Goal: Information Seeking & Learning: Check status

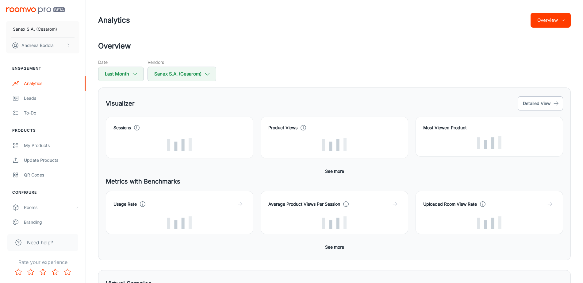
click at [238, 47] on h2 "Overview" at bounding box center [334, 46] width 473 height 11
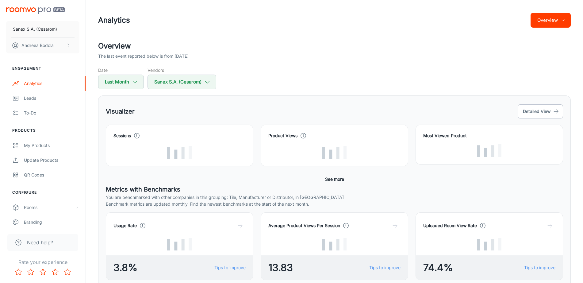
click at [539, 22] on button "Overview" at bounding box center [551, 20] width 40 height 15
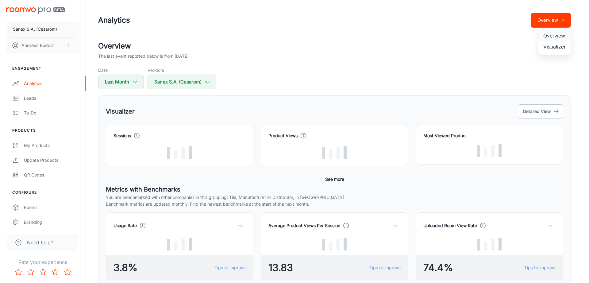
click at [555, 36] on li "Overview" at bounding box center [555, 35] width 32 height 11
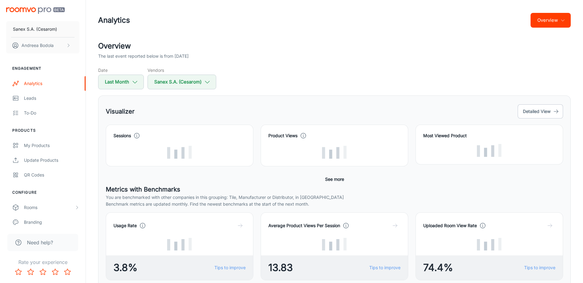
click at [320, 54] on div "The last event reported below is from [DATE]" at bounding box center [334, 56] width 473 height 7
click at [559, 17] on button "Overview" at bounding box center [551, 20] width 40 height 15
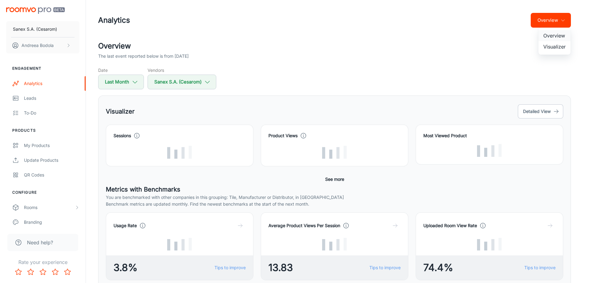
click at [555, 33] on li "Overview" at bounding box center [555, 35] width 32 height 11
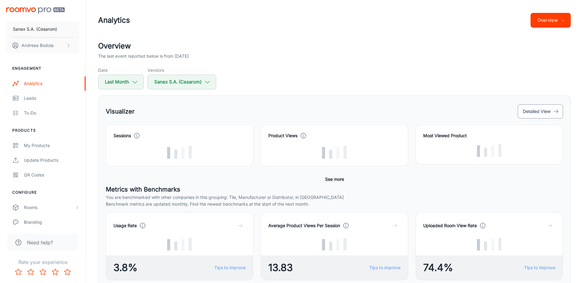
click at [539, 109] on button "Detailed View" at bounding box center [540, 111] width 45 height 14
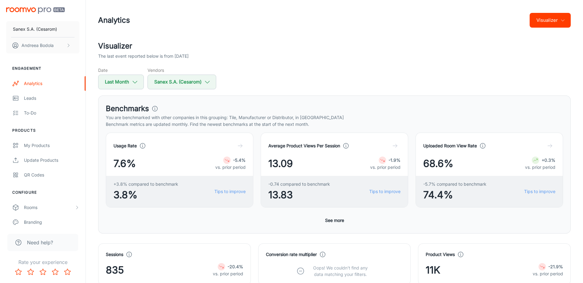
click at [294, 69] on div "Date Last Month Vendors Sanex S.A. ([PERSON_NAME])" at bounding box center [334, 78] width 473 height 22
click at [134, 83] on polyline "button" at bounding box center [135, 82] width 4 height 2
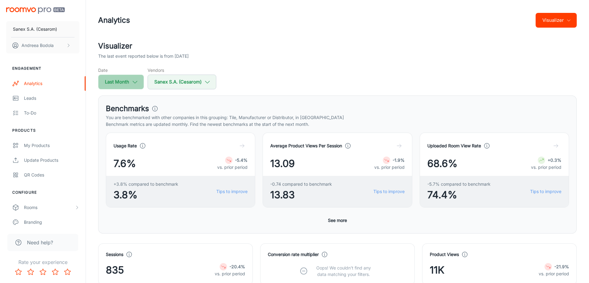
select select "8"
select select "2025"
select select "8"
select select "2025"
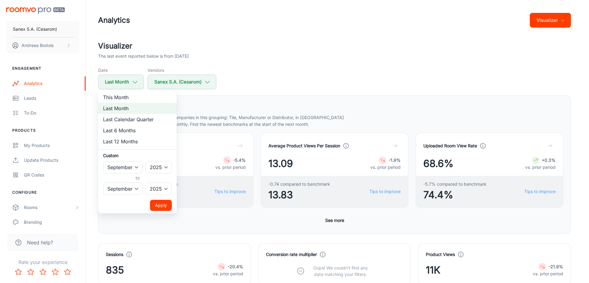
click at [136, 141] on li "Last 12 Months" at bounding box center [137, 141] width 79 height 11
select select "9"
select select "2024"
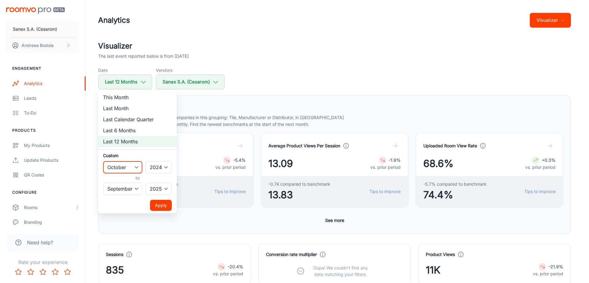
click at [135, 168] on select "January February March April May June July August September October November De…" at bounding box center [122, 167] width 39 height 12
select select "1"
click at [103, 161] on select "January February March April May June July August September October November De…" at bounding box center [122, 167] width 39 height 12
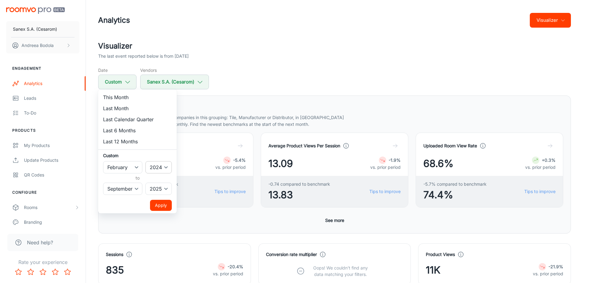
click at [167, 168] on select "2022 2023 2024 2025" at bounding box center [158, 167] width 26 height 12
click at [146, 161] on select "2022 2023 2024 2025" at bounding box center [158, 167] width 26 height 12
click at [159, 201] on button "Apply" at bounding box center [161, 205] width 22 height 11
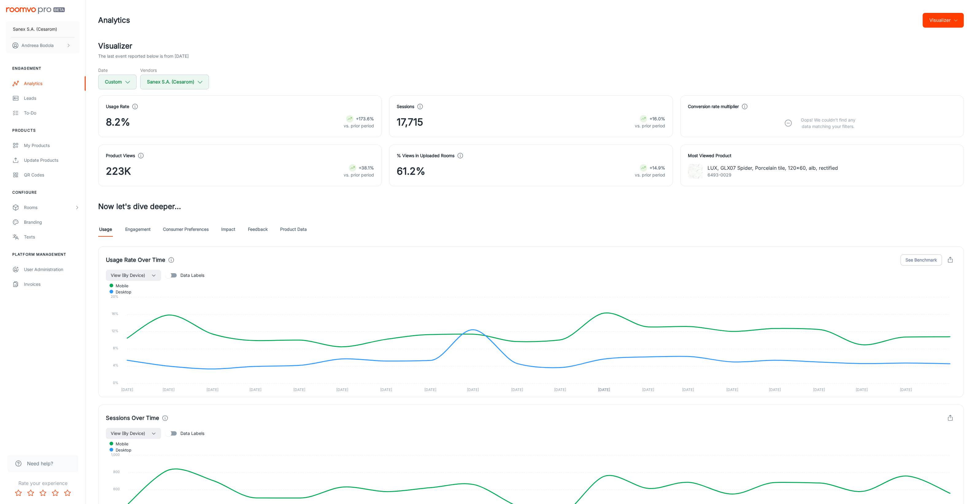
click at [141, 226] on link "Engagement" at bounding box center [137, 229] width 25 height 15
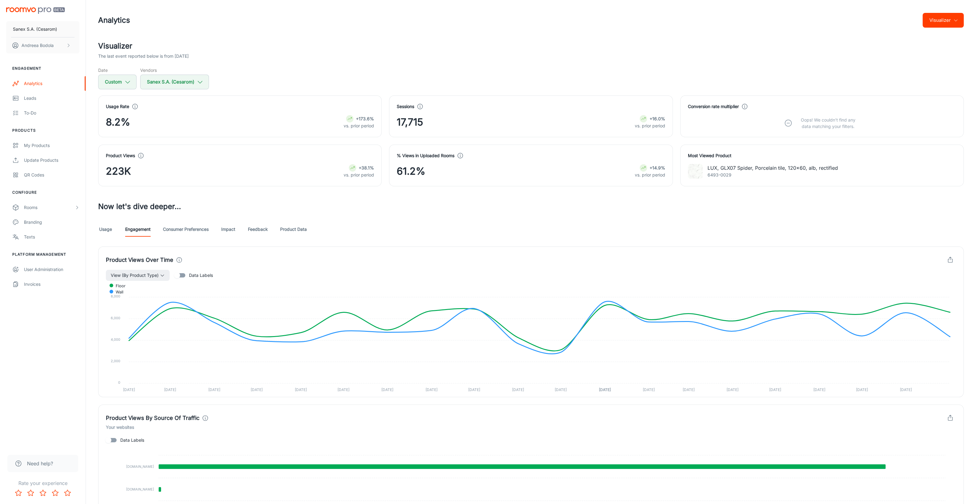
click at [198, 230] on link "Consumer Preferences" at bounding box center [186, 229] width 46 height 15
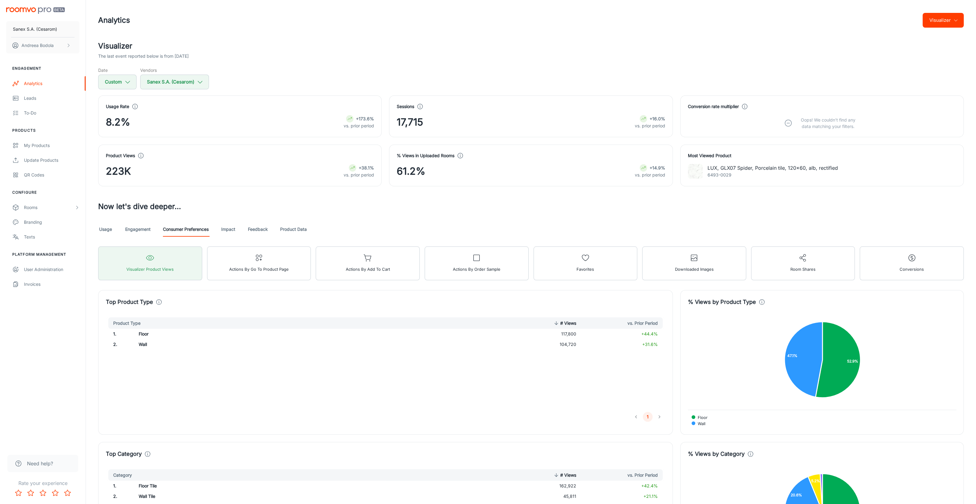
click at [328, 201] on h3 "Now let's dive deeper..." at bounding box center [531, 206] width 866 height 11
click at [129, 82] on icon "button" at bounding box center [127, 82] width 7 height 7
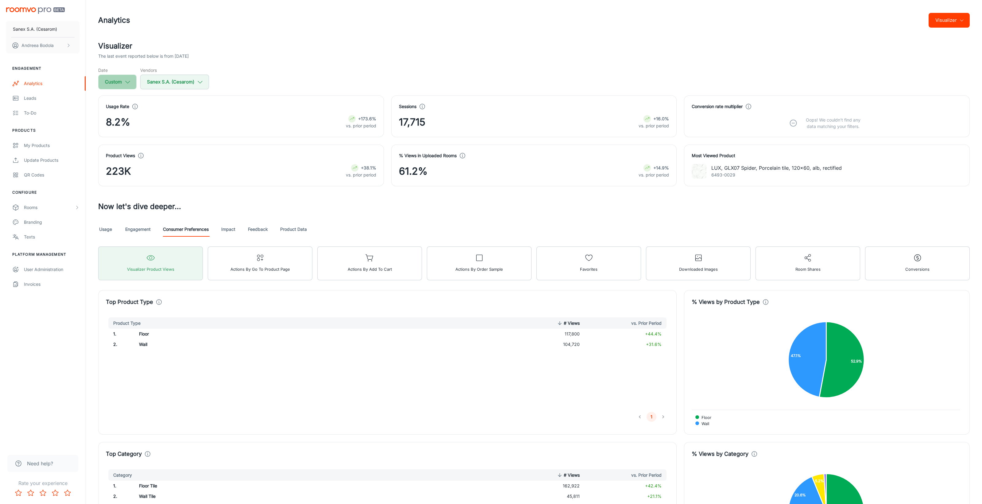
select select "1"
select select "2024"
select select "8"
select select "2025"
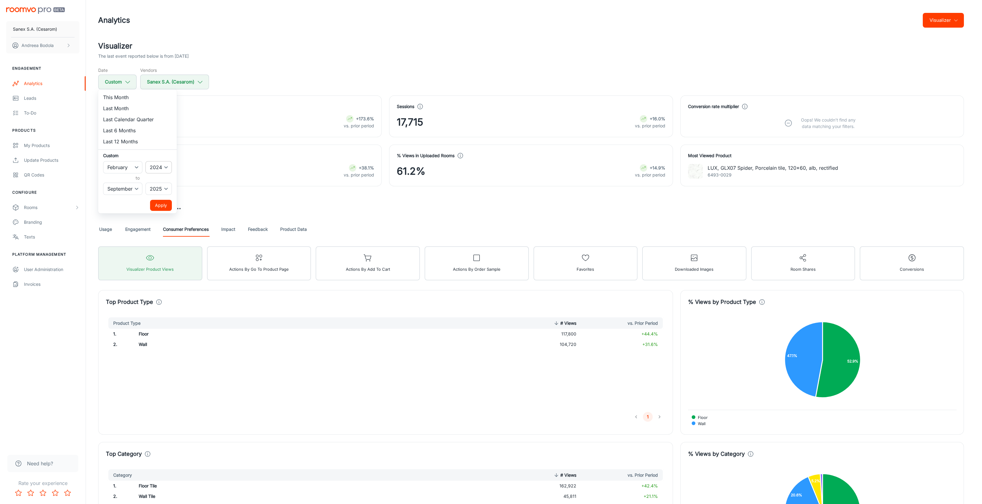
click at [164, 164] on select "2022 2023 2024 2025" at bounding box center [158, 167] width 26 height 12
select select "2022"
click at [146, 161] on select "2022 2023 2024 2025" at bounding box center [158, 167] width 26 height 12
click at [161, 205] on button "Apply" at bounding box center [161, 205] width 22 height 11
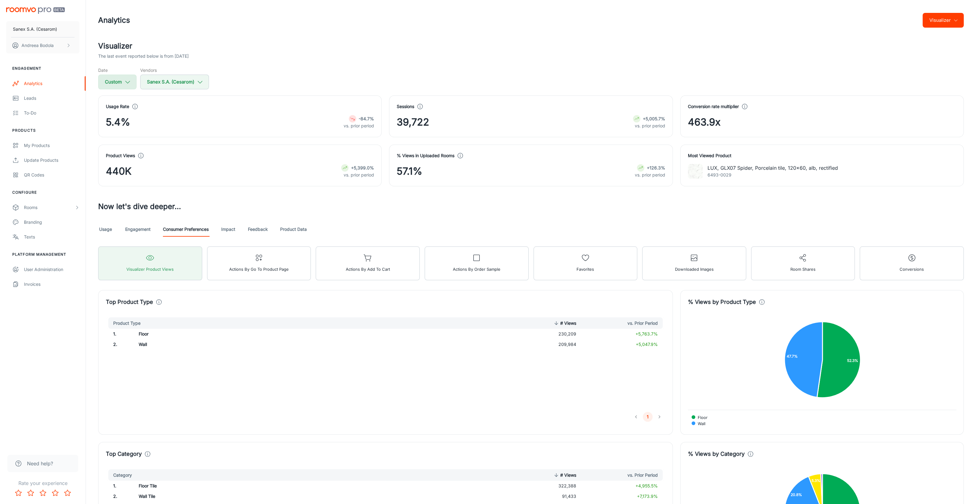
click at [119, 86] on button "Custom" at bounding box center [117, 82] width 38 height 15
select select "1"
select select "8"
select select "2025"
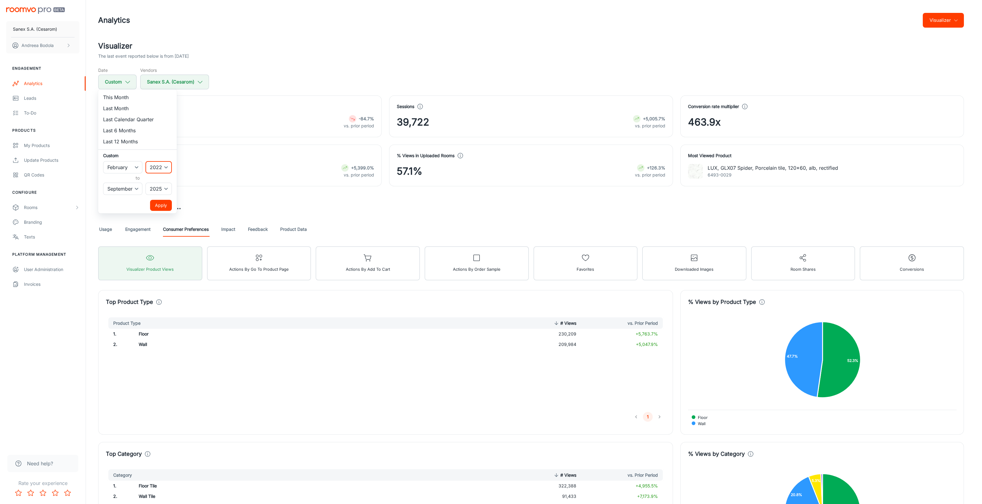
click at [166, 166] on select "2022 2023 2024 2025" at bounding box center [158, 167] width 26 height 12
select select "2024"
click at [146, 161] on select "2022 2023 2024 2025" at bounding box center [158, 167] width 26 height 12
click at [140, 169] on select "January February March April May June July August September October November De…" at bounding box center [122, 167] width 39 height 12
select select "0"
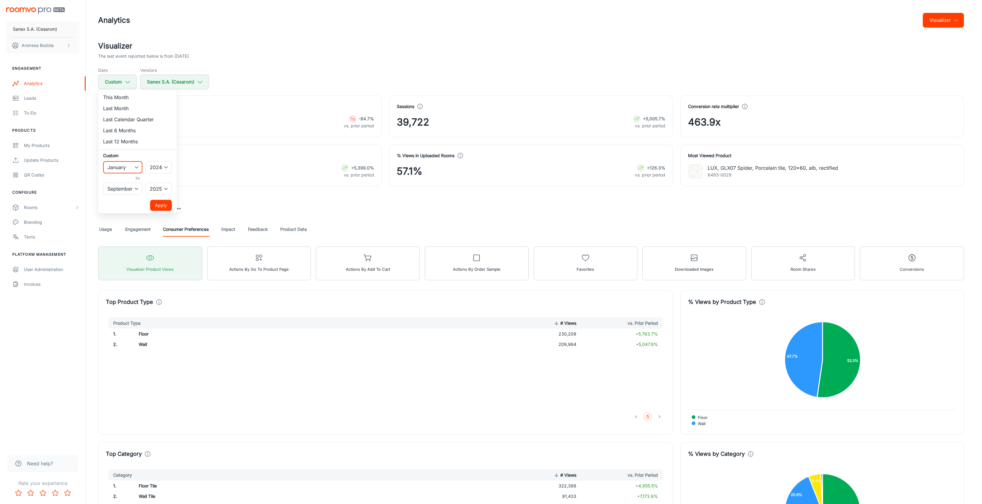
click at [103, 161] on select "January February March April May June July August September October November De…" at bounding box center [122, 167] width 39 height 12
click at [164, 206] on button "Apply" at bounding box center [161, 205] width 22 height 11
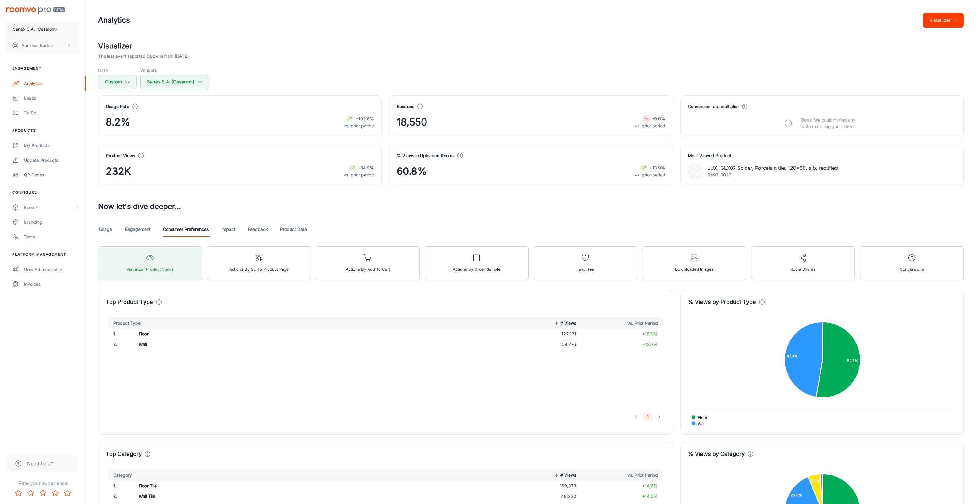
click at [103, 232] on link "Usage" at bounding box center [105, 229] width 15 height 15
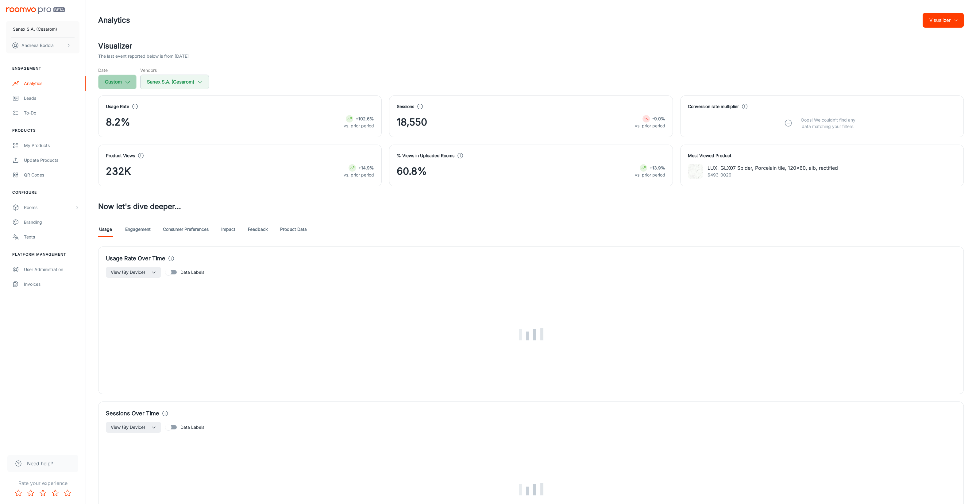
click at [130, 83] on icon "button" at bounding box center [127, 82] width 7 height 7
select select "2024"
select select "8"
select select "2025"
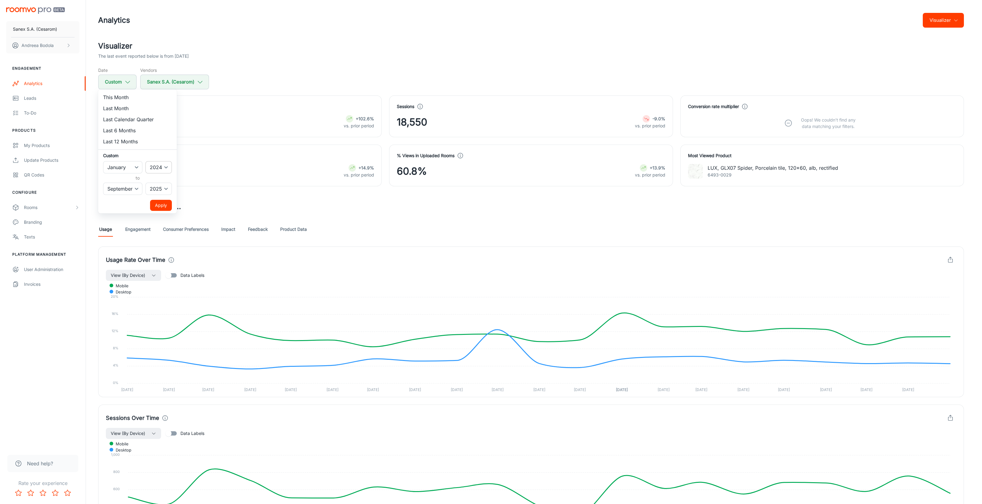
click at [167, 168] on select "2022 2023 2024 2025" at bounding box center [158, 167] width 26 height 12
click at [146, 161] on select "2022 2023 2024 2025" at bounding box center [158, 167] width 26 height 12
click at [222, 197] on div at bounding box center [491, 252] width 982 height 504
select select "2024"
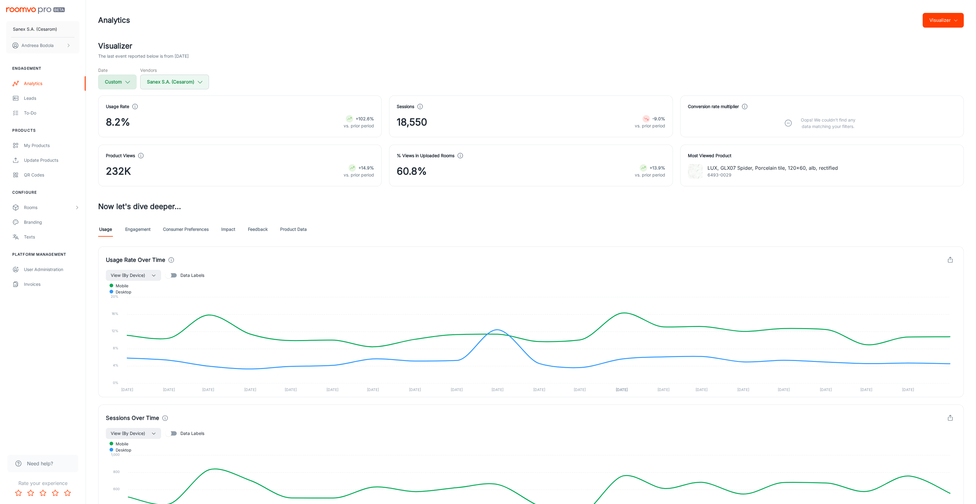
click at [129, 84] on icon "button" at bounding box center [127, 82] width 7 height 7
select select "2024"
select select "8"
select select "2025"
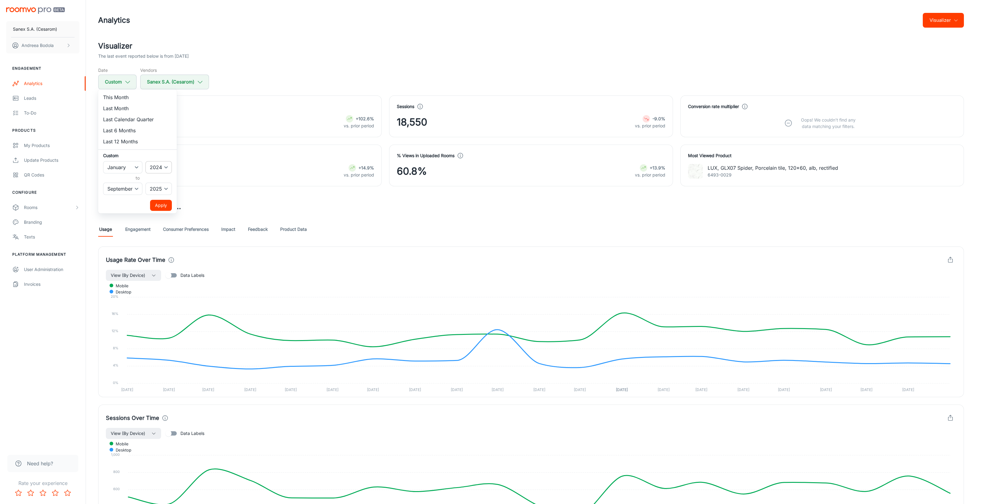
click at [168, 167] on select "2022 2023 2024 2025" at bounding box center [158, 167] width 26 height 12
select select "2022"
click at [146, 161] on select "2022 2023 2024 2025" at bounding box center [158, 167] width 26 height 12
click at [161, 205] on button "Apply" at bounding box center [161, 205] width 22 height 11
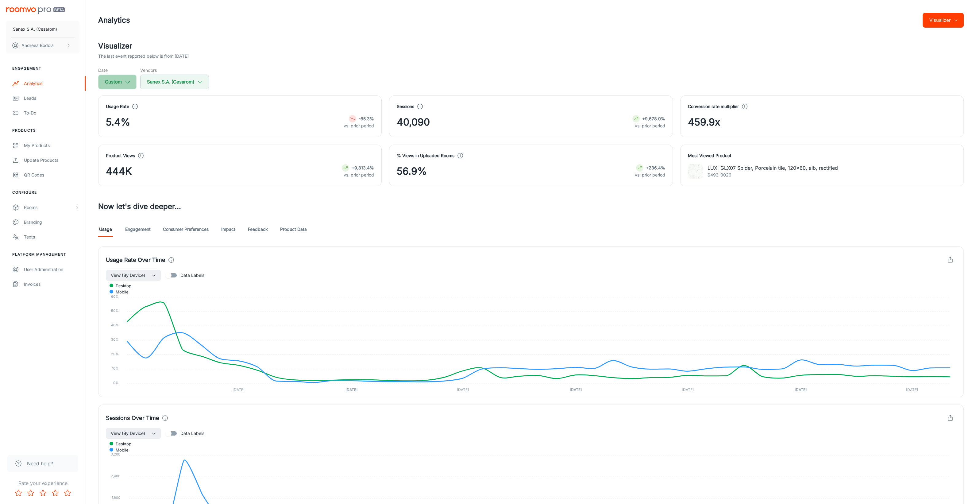
click at [126, 79] on icon "button" at bounding box center [127, 82] width 7 height 7
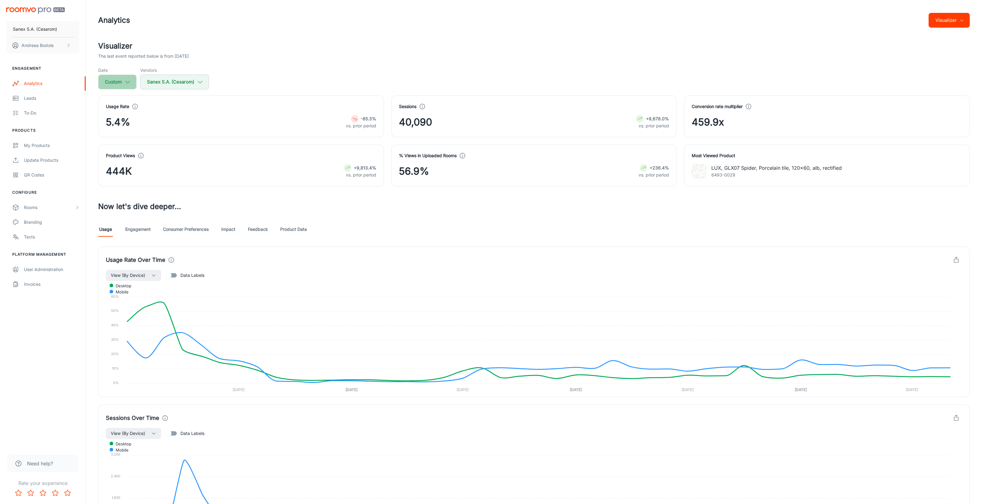
select select "8"
click at [171, 188] on select "2022 2023 2024 2025" at bounding box center [158, 189] width 26 height 12
select select "2022"
click at [146, 183] on select "2022 2023 2024 2025" at bounding box center [158, 189] width 26 height 12
click at [165, 206] on button "Apply" at bounding box center [161, 205] width 22 height 11
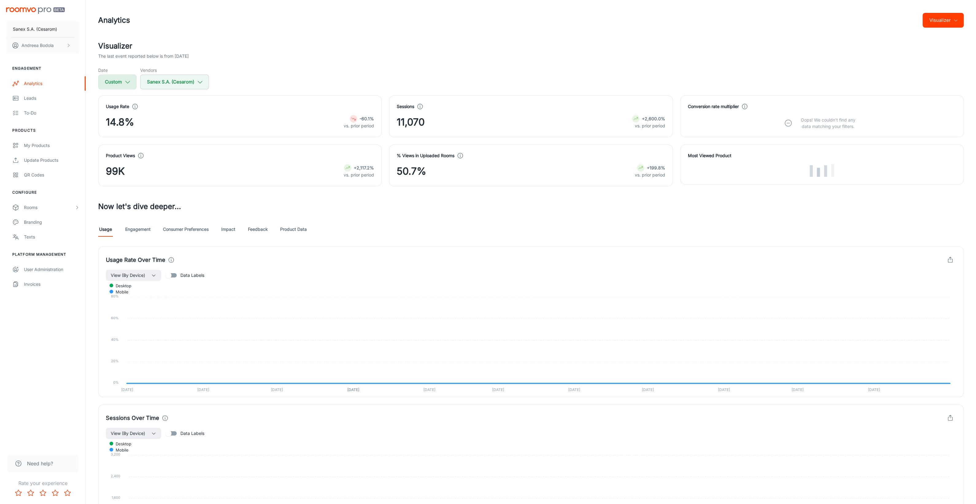
click at [124, 83] on icon "button" at bounding box center [127, 82] width 7 height 7
select select "8"
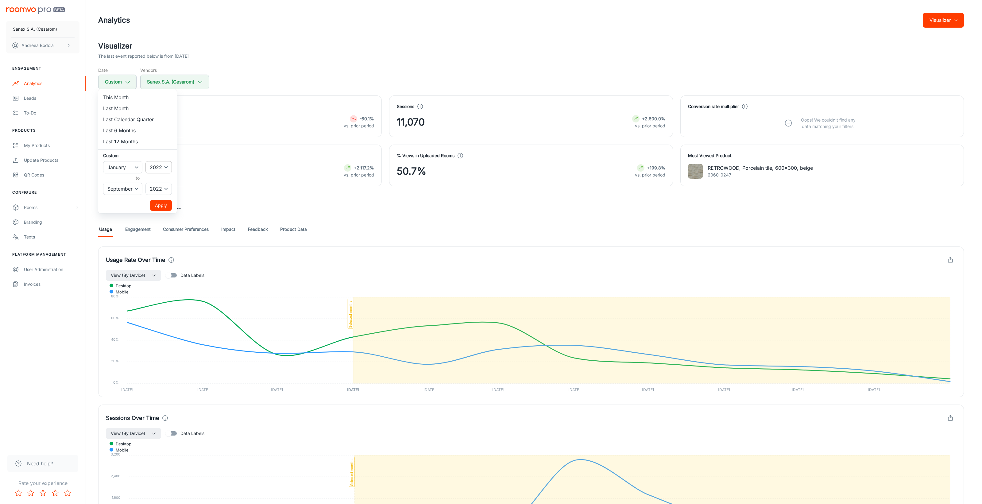
click at [164, 166] on select "2022 2023 2024 2025" at bounding box center [158, 167] width 26 height 12
select select "2025"
click at [146, 161] on select "2022 2023 2024 2025" at bounding box center [158, 167] width 26 height 12
click at [159, 205] on button "Apply" at bounding box center [161, 205] width 22 height 11
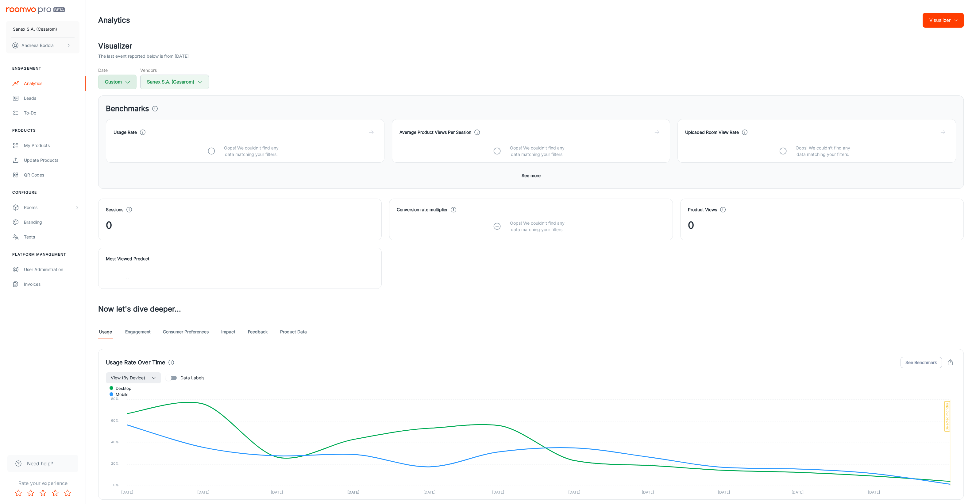
click at [129, 85] on icon "button" at bounding box center [127, 82] width 7 height 7
select select "2025"
select select "8"
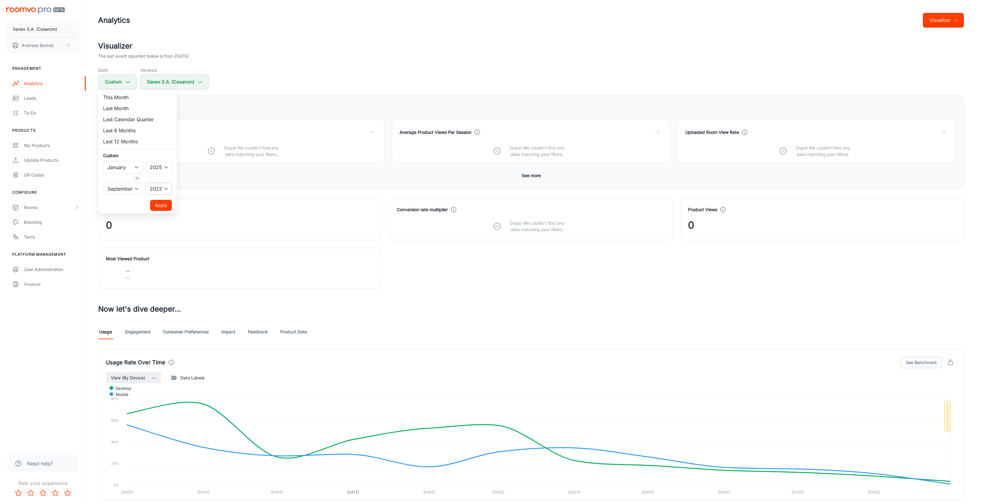
click at [168, 185] on select "2022 2023 2024 2025" at bounding box center [158, 189] width 26 height 12
select select "2025"
click at [146, 183] on select "2022 2023 2024 2025" at bounding box center [158, 189] width 26 height 12
click at [164, 204] on button "Apply" at bounding box center [161, 205] width 22 height 11
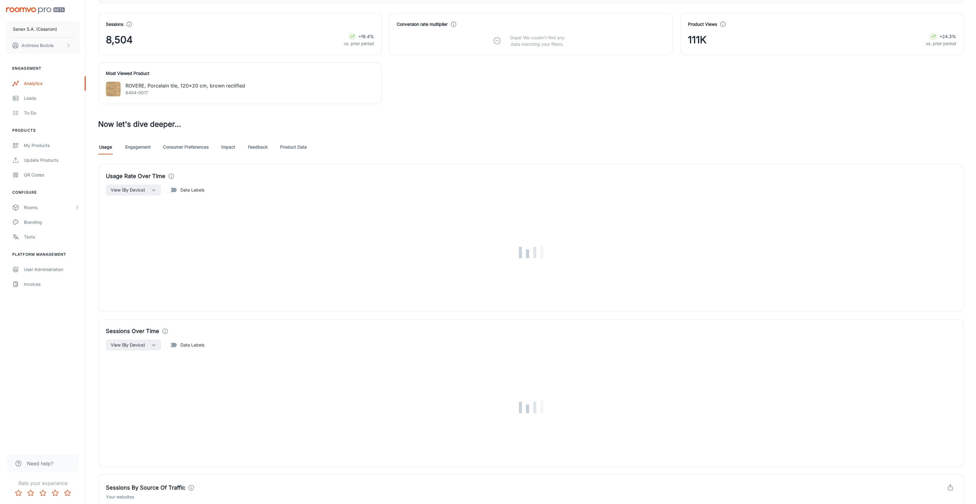
scroll to position [268, 0]
